Goal: Transaction & Acquisition: Purchase product/service

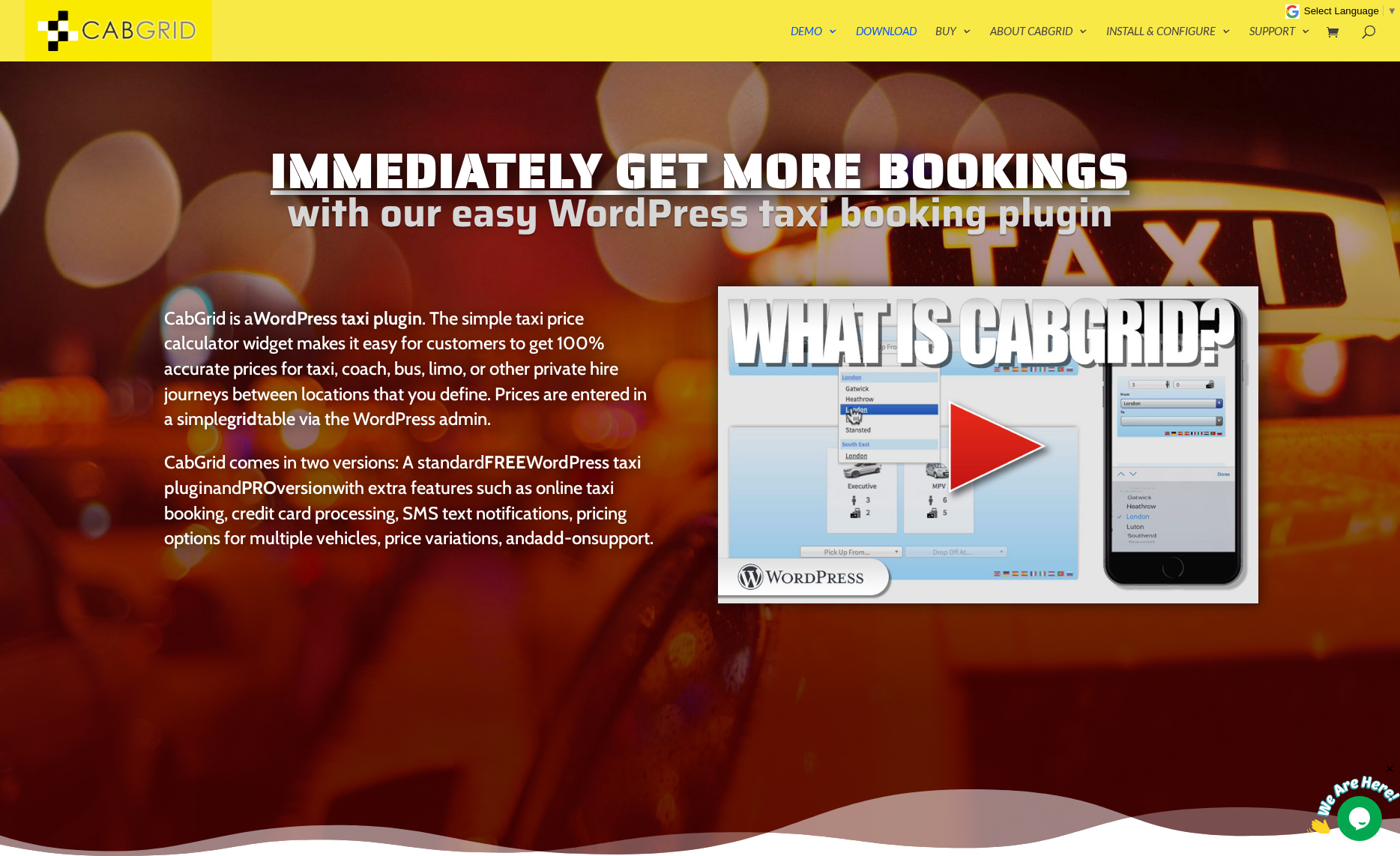
click at [1087, 817] on img at bounding box center [1354, 805] width 93 height 59
click at [1087, 393] on textarea at bounding box center [1123, 393] width 0 height 0
type textarea "what is cabgrid"
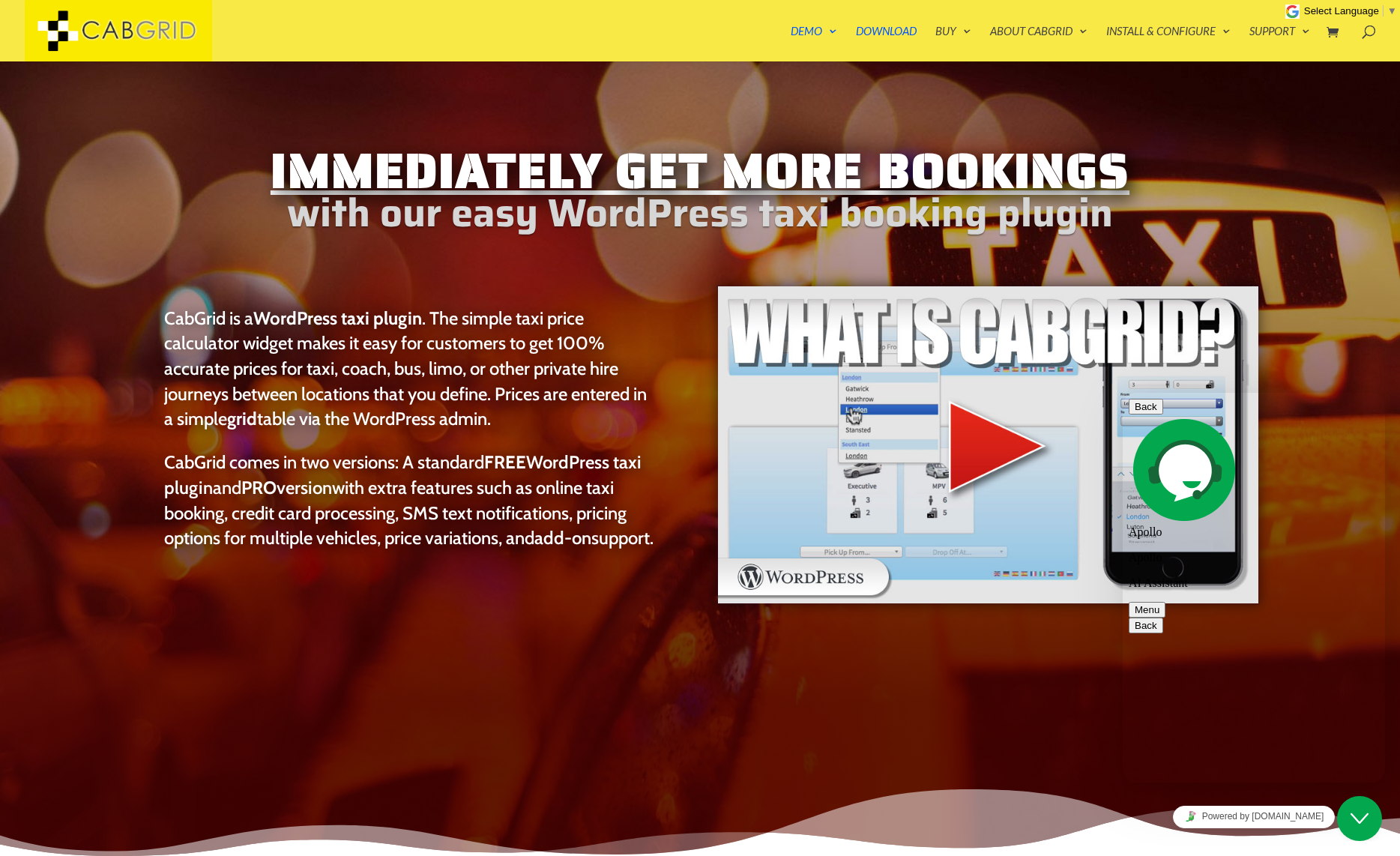
scroll to position [162, 0]
type textarea "How do i install cabgrid?"
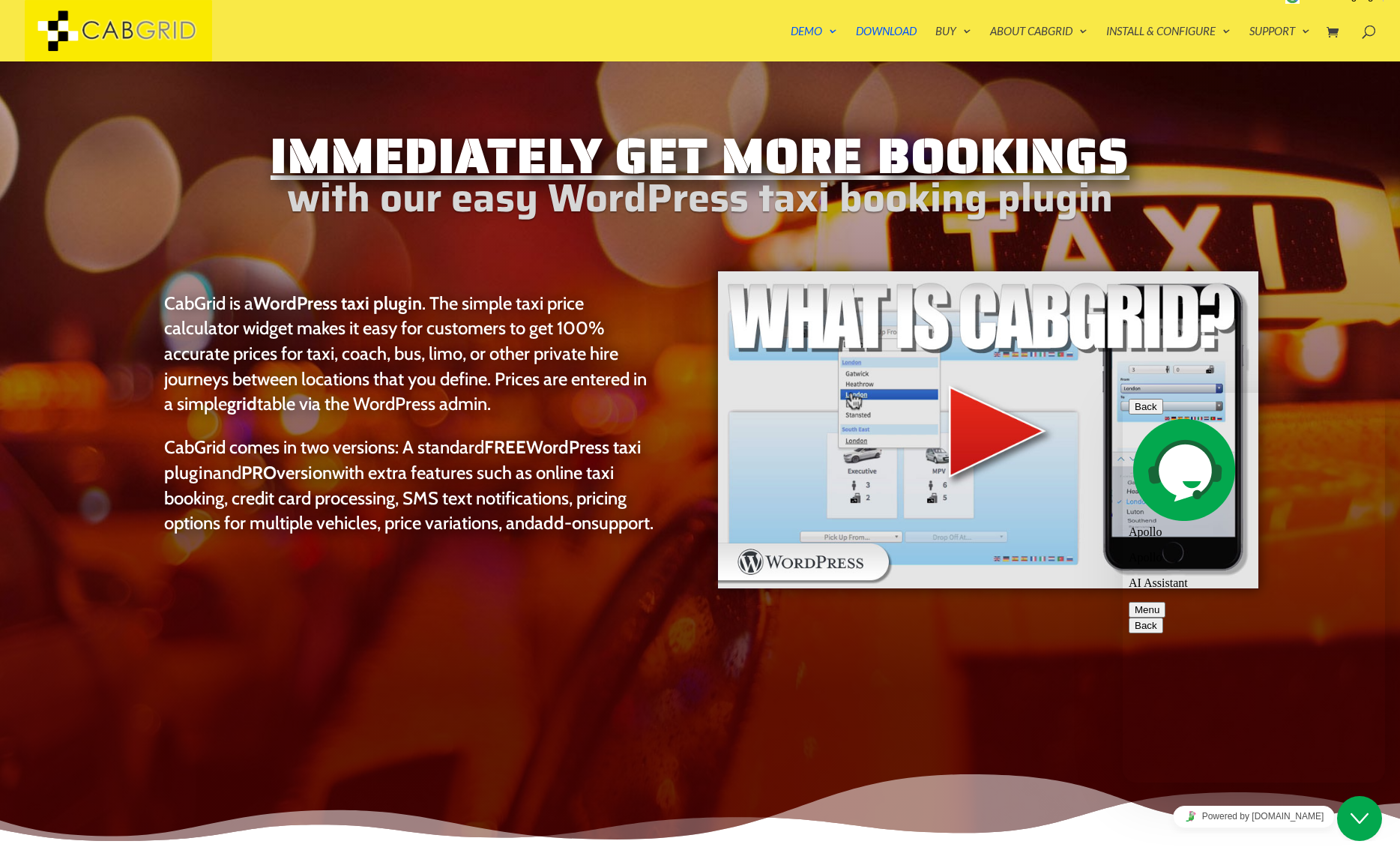
scroll to position [17, 0]
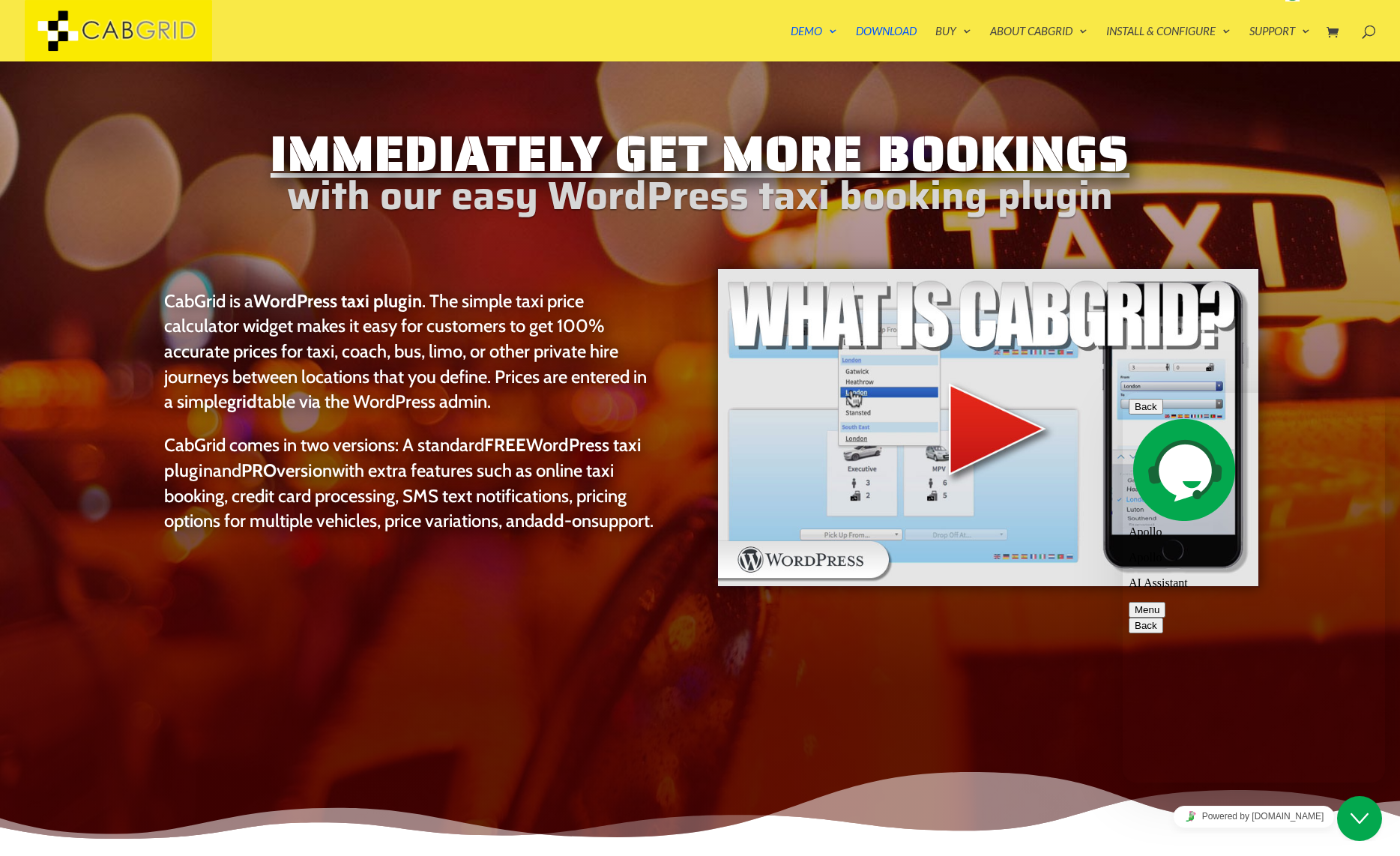
click at [1087, 393] on textarea at bounding box center [1123, 393] width 0 height 0
type textarea "i want to speak to a human"
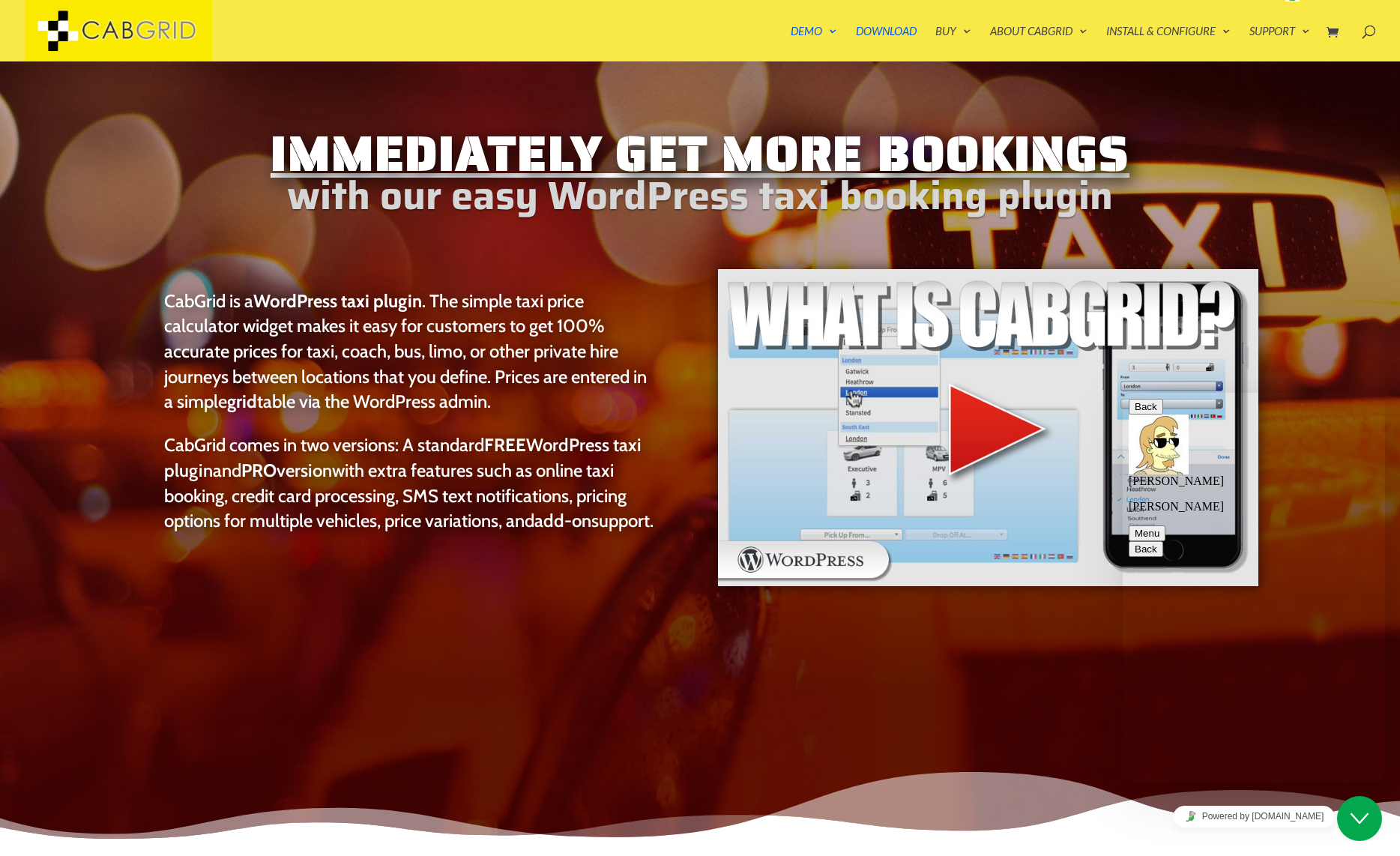
scroll to position [1245, 0]
type textarea "Hi"
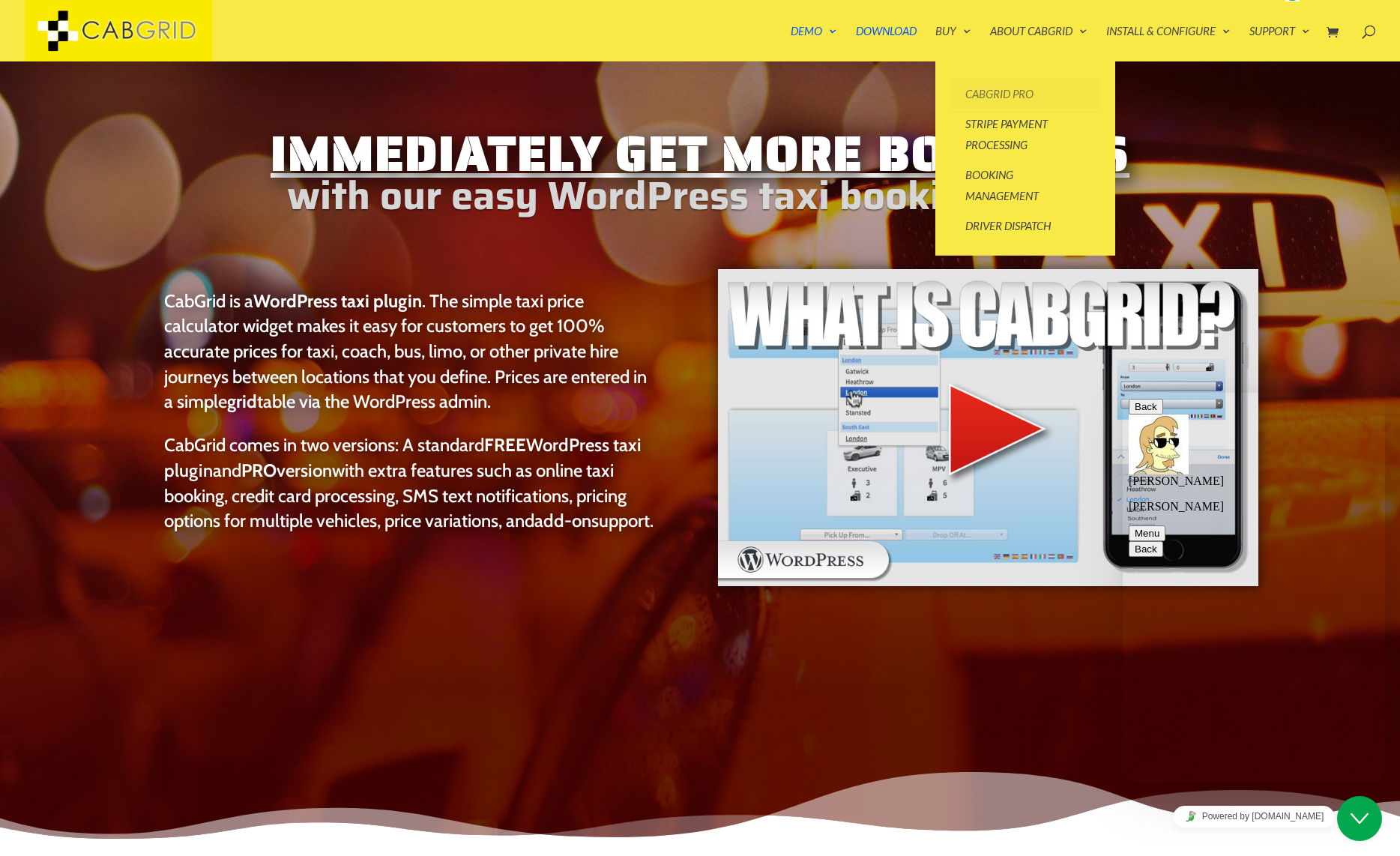
click at [964, 88] on link "CabGrid Pro" at bounding box center [1025, 94] width 150 height 30
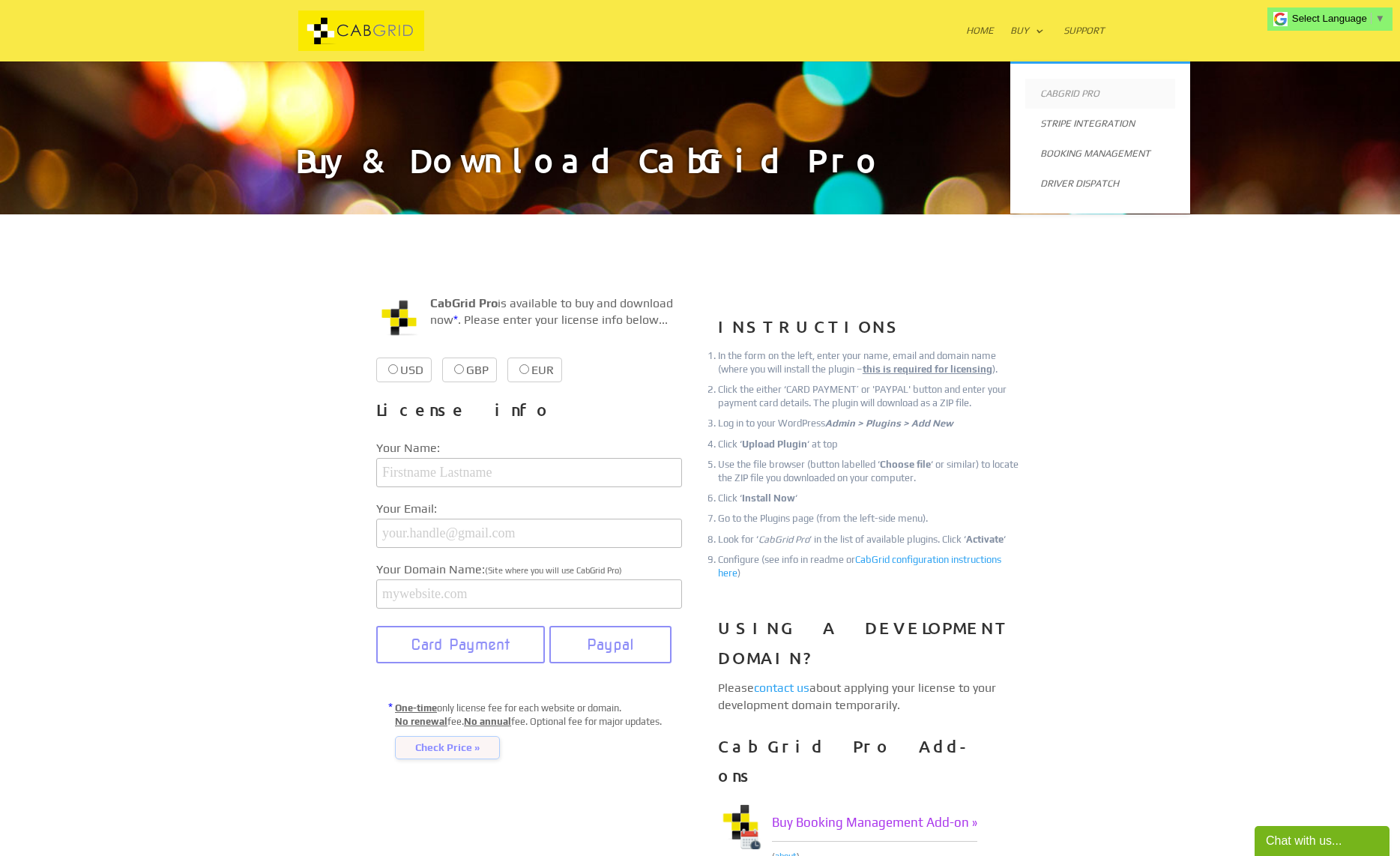
click at [1065, 87] on link "CabGrid Pro" at bounding box center [1099, 94] width 150 height 30
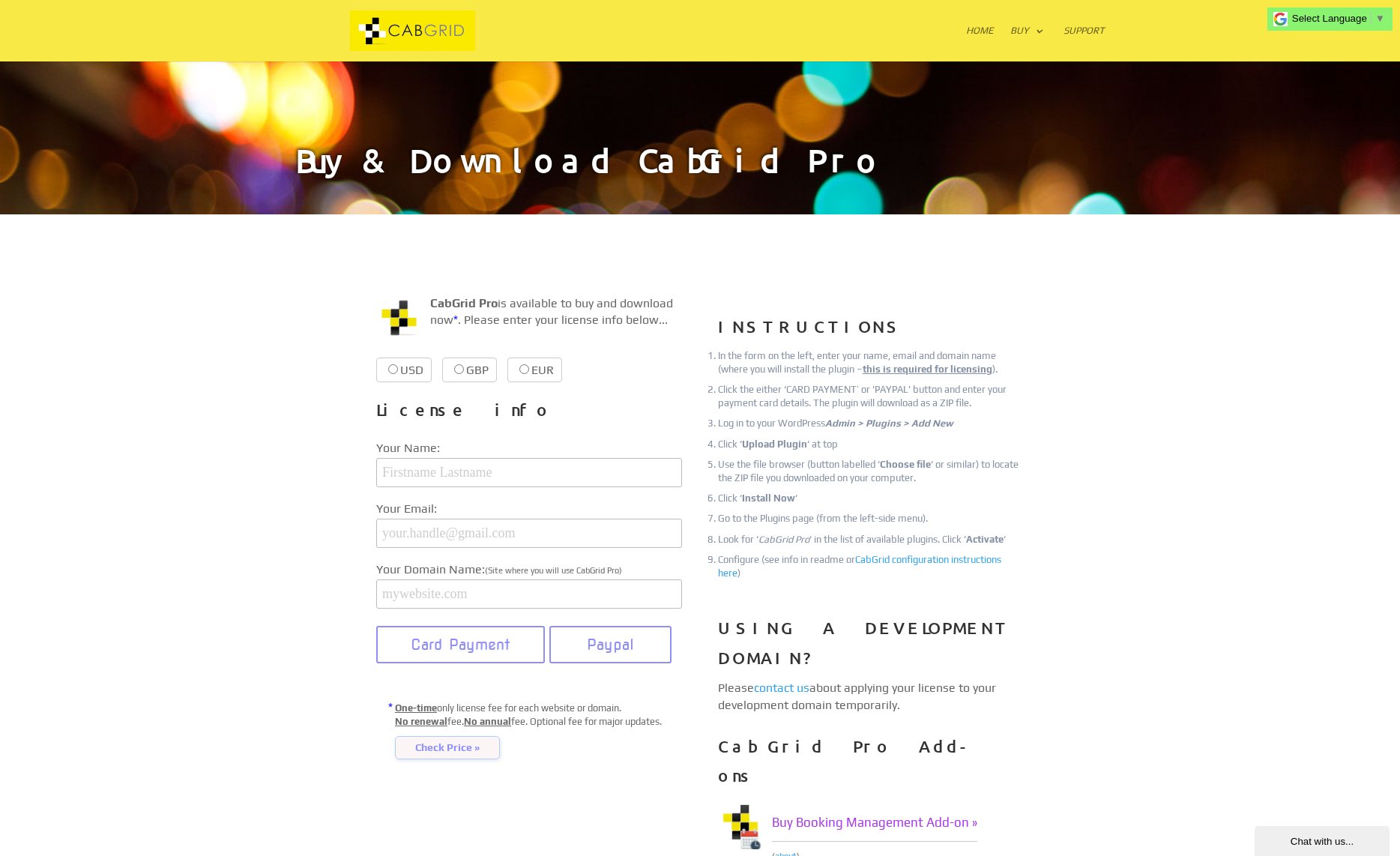
click at [521, 372] on input "EUR €38.99 €38.99" at bounding box center [524, 369] width 10 height 10
radio input "true"
click at [459, 366] on input "GBP £37.99 £37.99" at bounding box center [459, 369] width 10 height 10
radio input "true"
